Goal: Find specific page/section: Find specific page/section

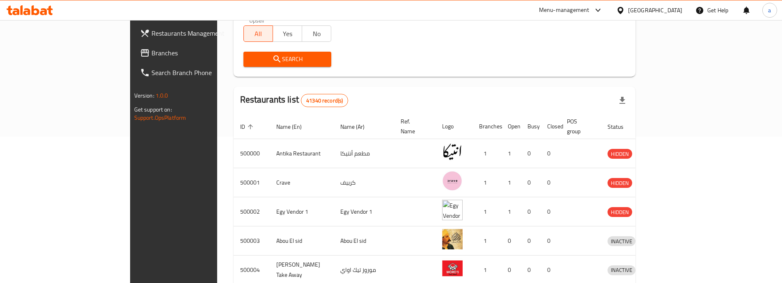
scroll to position [15, 0]
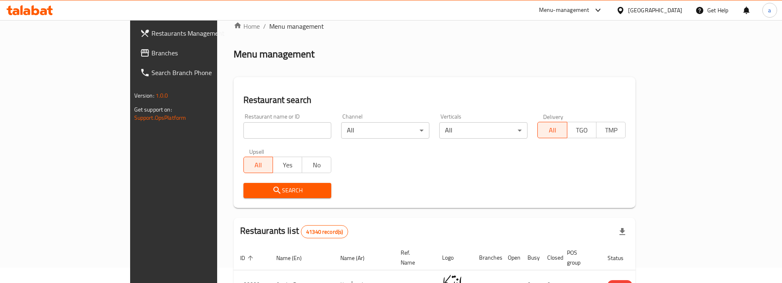
click at [151, 49] on span "Branches" at bounding box center [202, 53] width 103 height 10
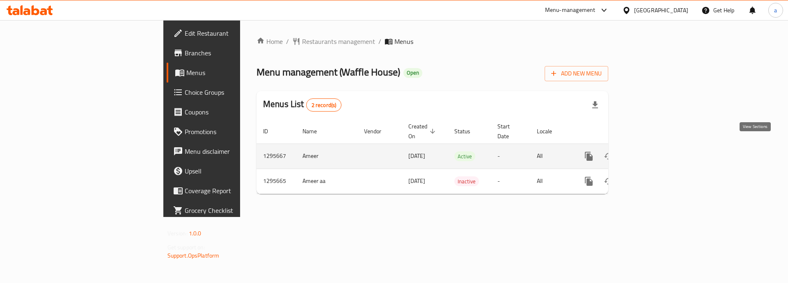
click at [653, 151] on icon "enhanced table" at bounding box center [648, 156] width 10 height 10
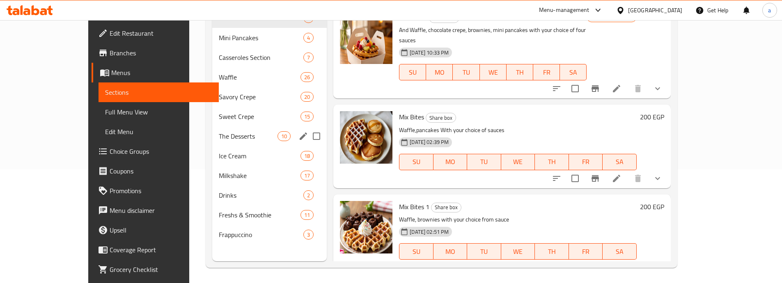
scroll to position [115, 0]
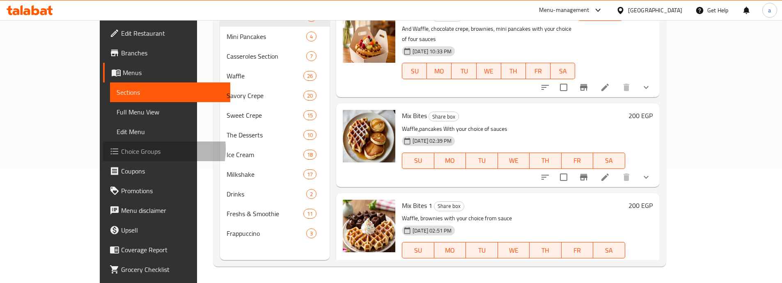
click at [121, 149] on span "Choice Groups" at bounding box center [172, 152] width 103 height 10
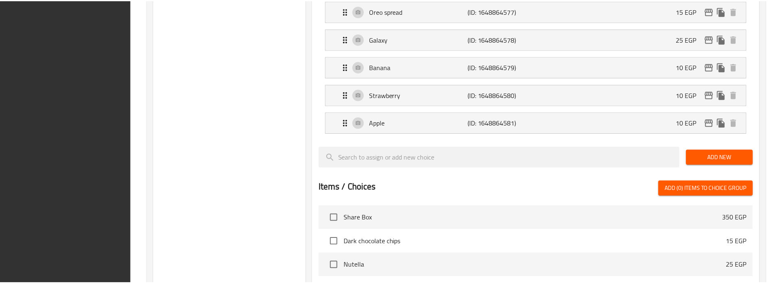
scroll to position [782, 0]
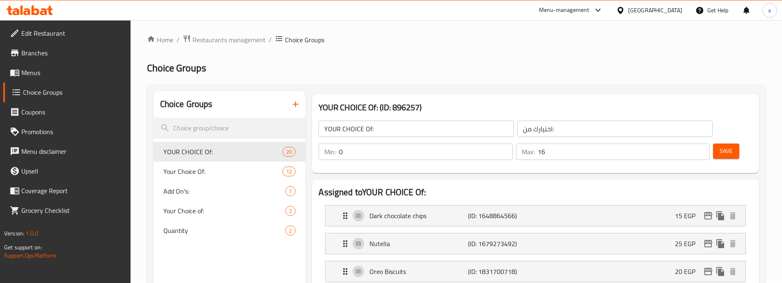
scroll to position [0, 0]
